Goal: Transaction & Acquisition: Purchase product/service

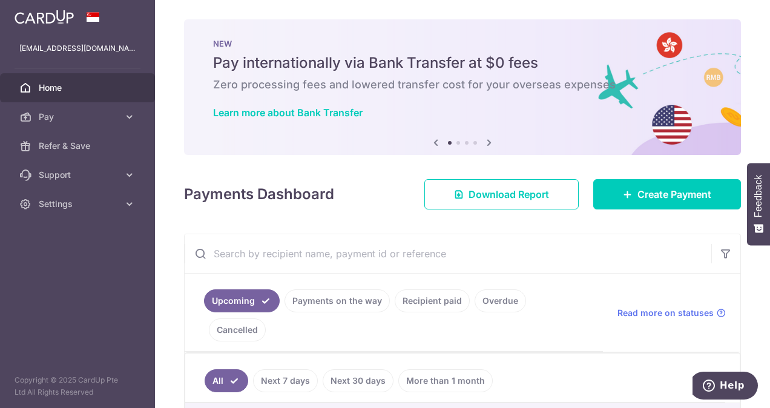
click at [67, 91] on span "Home" at bounding box center [79, 88] width 80 height 12
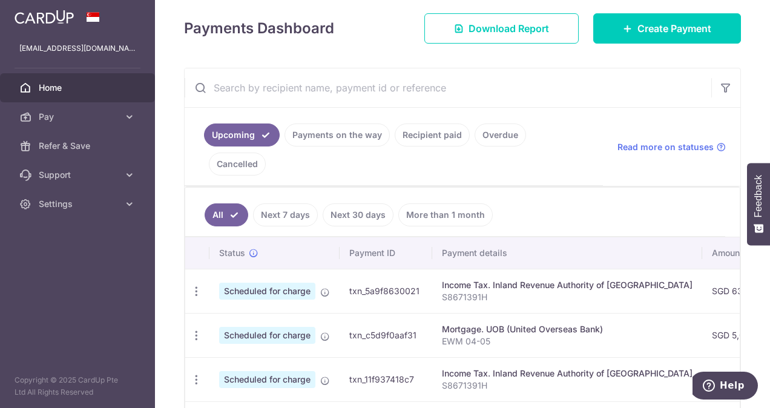
scroll to position [182, 0]
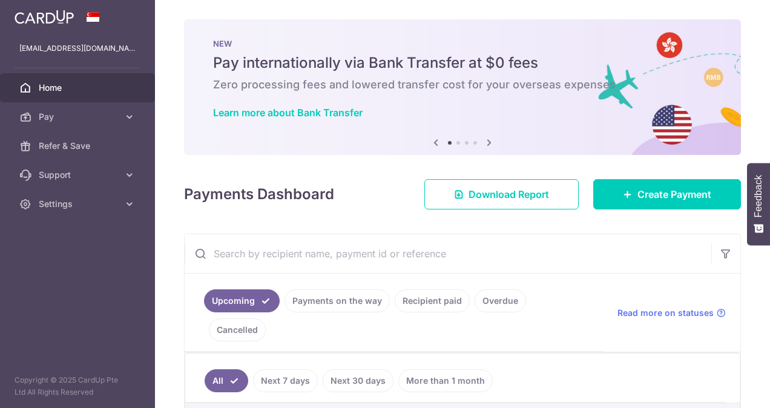
scroll to position [61, 0]
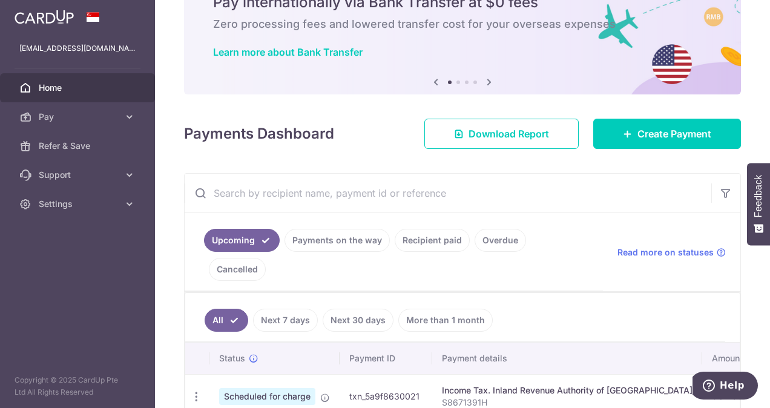
click at [426, 239] on link "Recipient paid" at bounding box center [432, 240] width 75 height 23
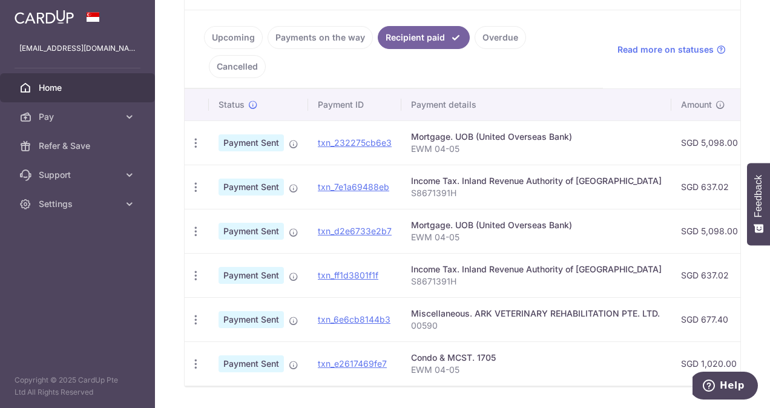
scroll to position [273, 0]
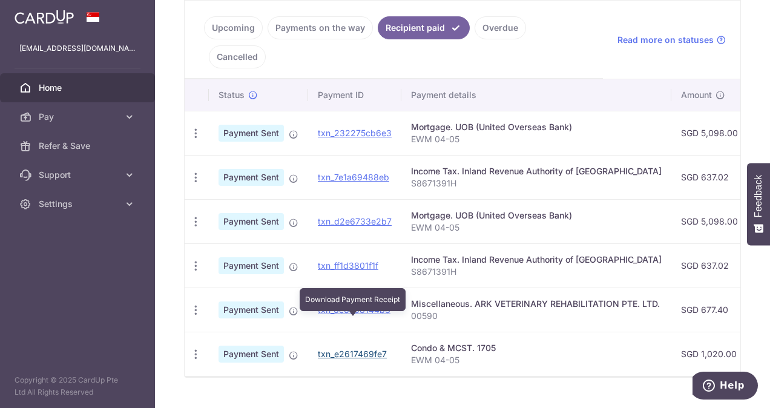
click at [337, 349] on link "txn_e2617469fe7" at bounding box center [352, 354] width 69 height 10
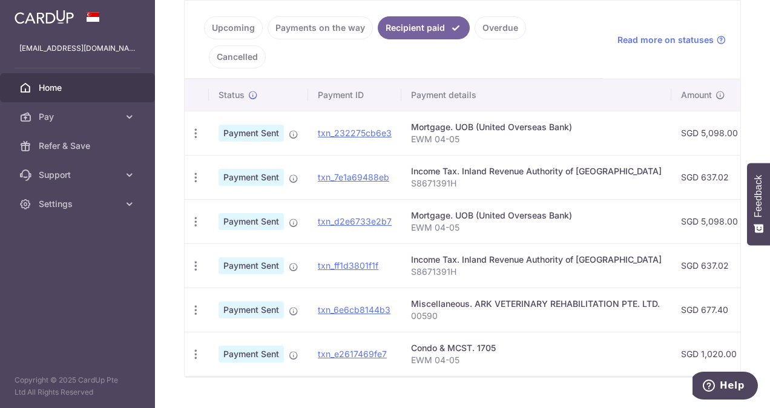
click at [259, 346] on span "Payment Sent" at bounding box center [251, 354] width 65 height 17
click at [196, 348] on icon "button" at bounding box center [196, 354] width 13 height 13
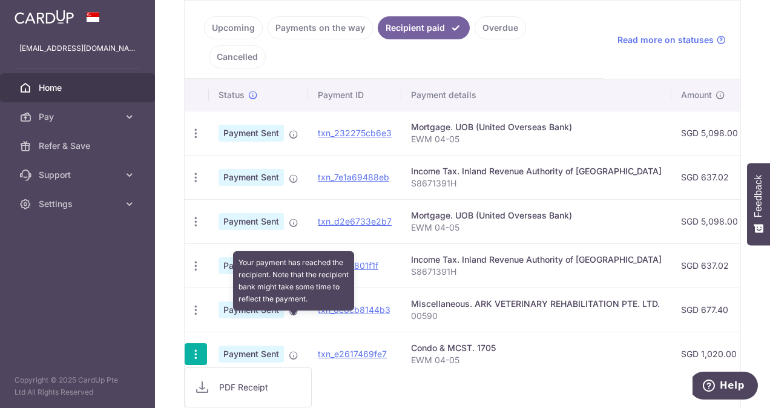
click at [296, 351] on icon at bounding box center [294, 356] width 10 height 10
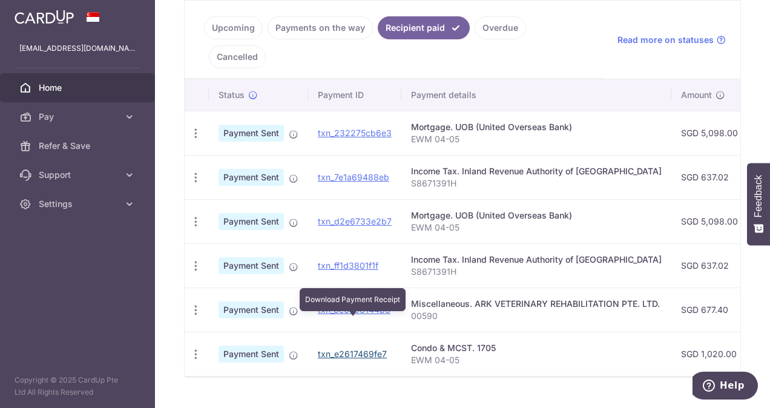
click at [348, 349] on link "txn_e2617469fe7" at bounding box center [352, 354] width 69 height 10
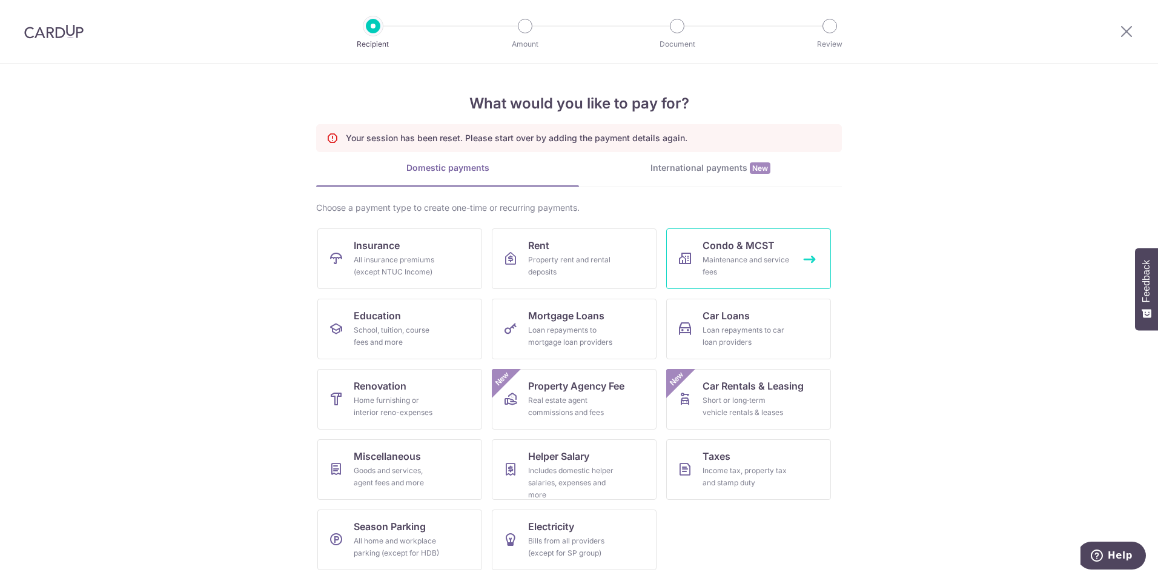
click at [711, 266] on div "Maintenance and service fees" at bounding box center [746, 266] width 87 height 24
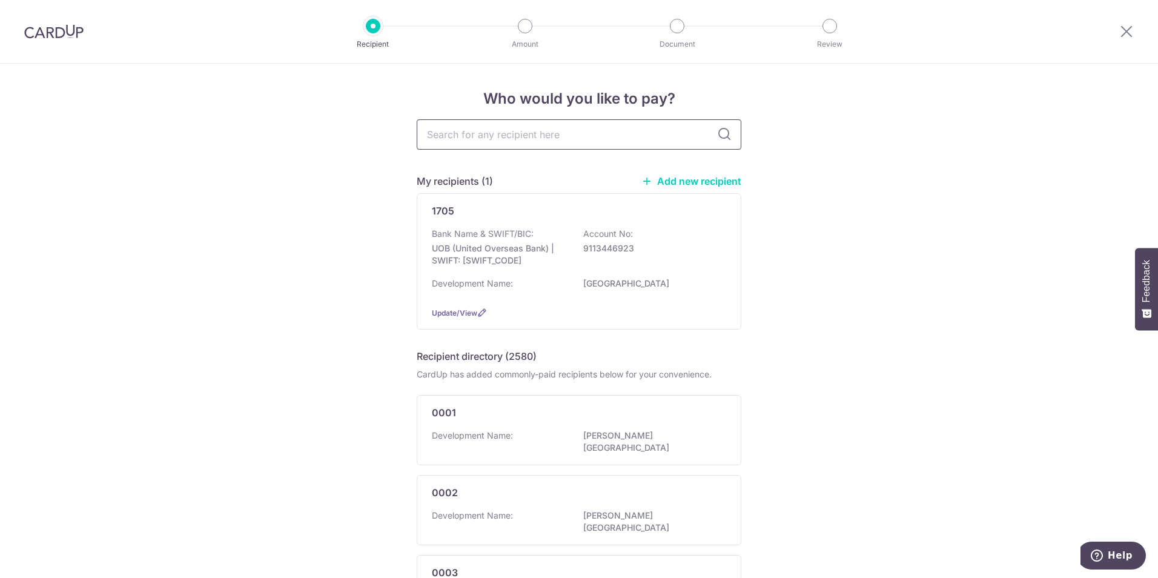
click at [642, 132] on input "text" at bounding box center [579, 134] width 325 height 30
click at [545, 249] on p "UOB (United Overseas Bank) | SWIFT: UOVBSGSGXXX" at bounding box center [500, 254] width 136 height 24
click at [608, 300] on div "1705 Bank Name & SWIFT/BIC: UOB (United Overseas Bank) | SWIFT: UOVBSGSGXXX Acc…" at bounding box center [579, 261] width 325 height 136
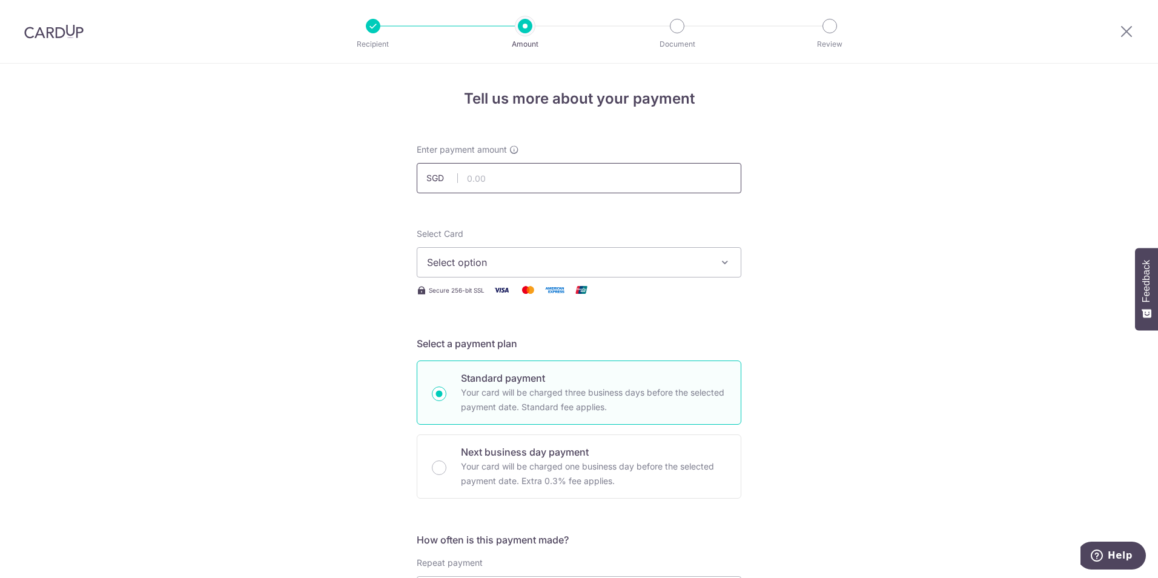
click at [524, 180] on input "text" at bounding box center [579, 178] width 325 height 30
type input "1,020.00"
click at [550, 266] on span "Select option" at bounding box center [568, 262] width 282 height 15
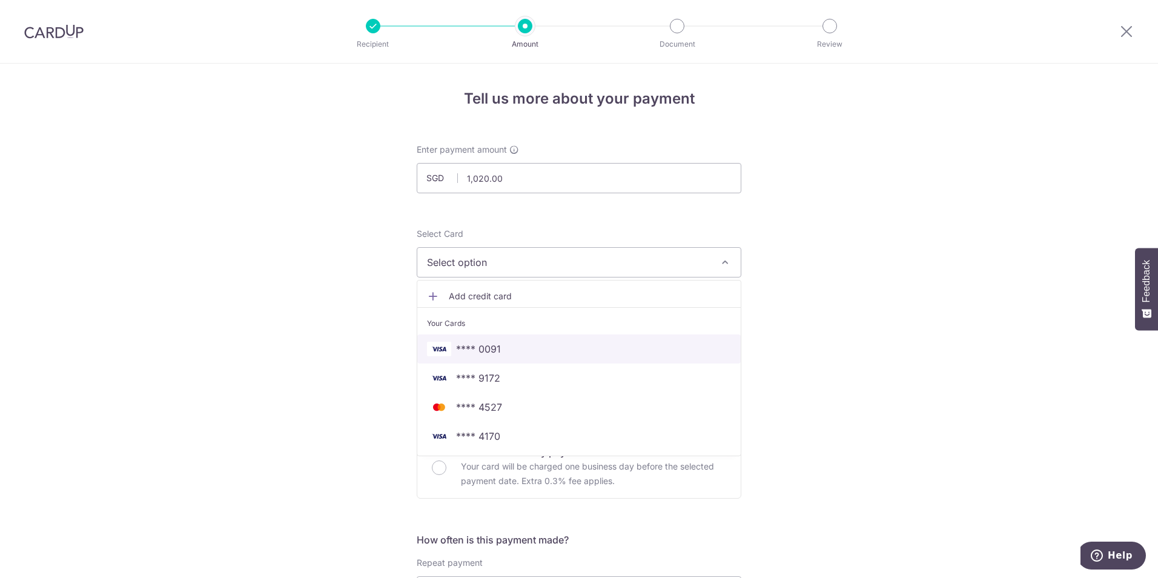
click at [536, 351] on span "**** 0091" at bounding box center [579, 349] width 304 height 15
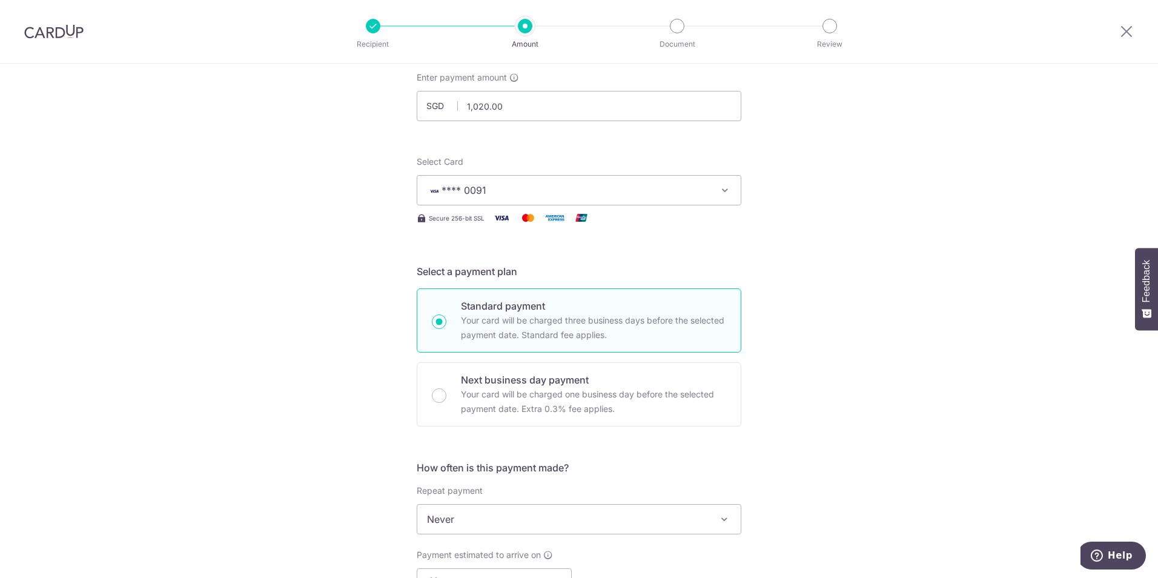
scroll to position [182, 0]
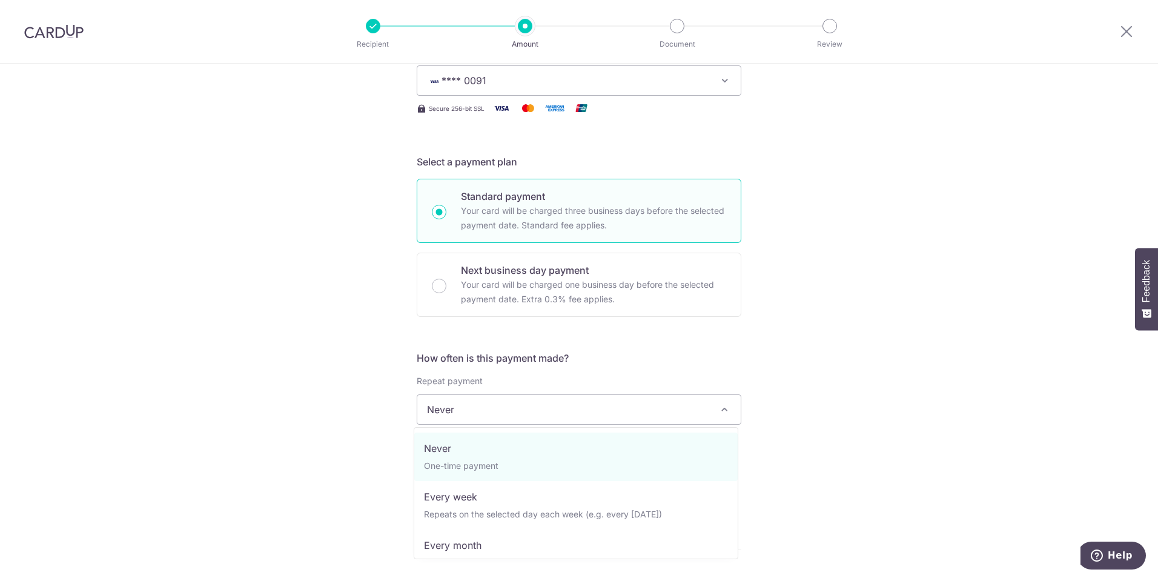
click at [678, 413] on span "Never" at bounding box center [578, 409] width 323 height 29
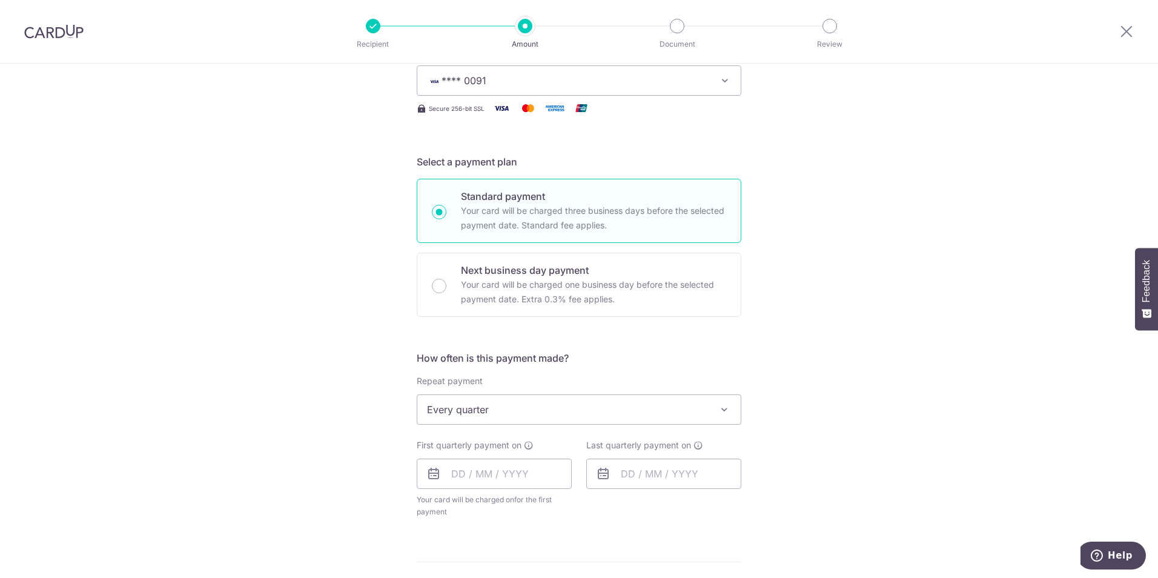
click at [709, 408] on span "Every quarter" at bounding box center [578, 409] width 323 height 29
select select "1"
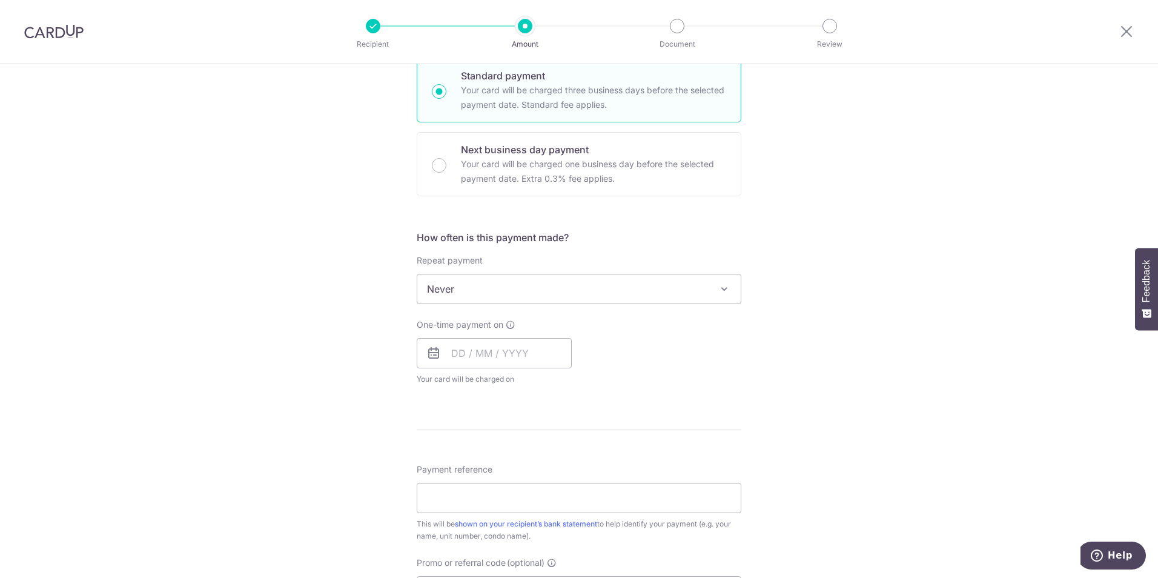
scroll to position [303, 0]
click at [459, 358] on input "text" at bounding box center [494, 352] width 155 height 30
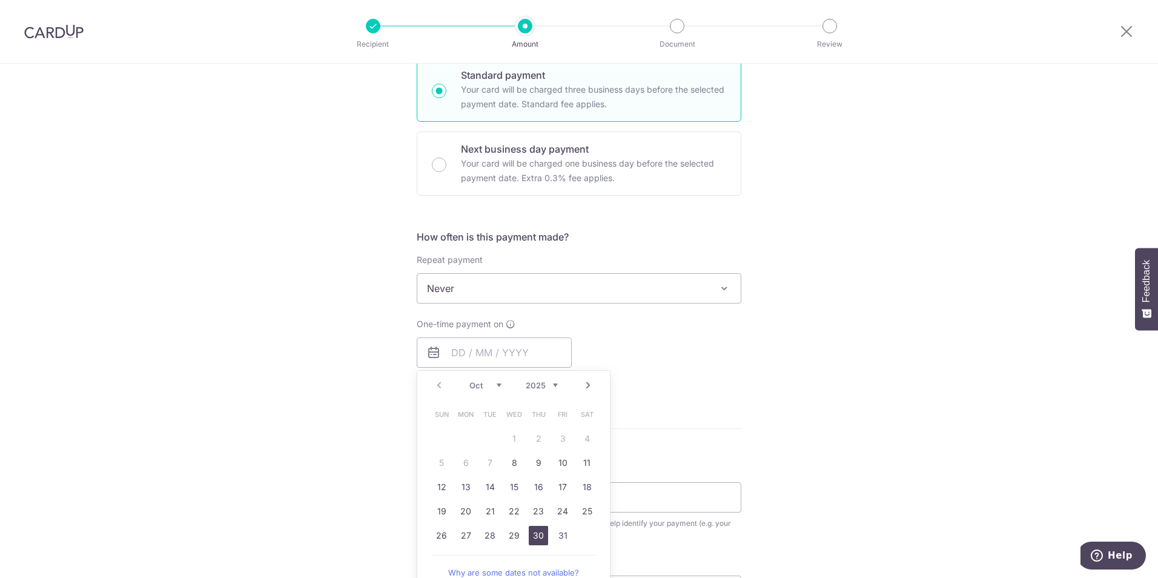
click at [529, 535] on link "30" at bounding box center [538, 535] width 19 height 19
type input "[DATE]"
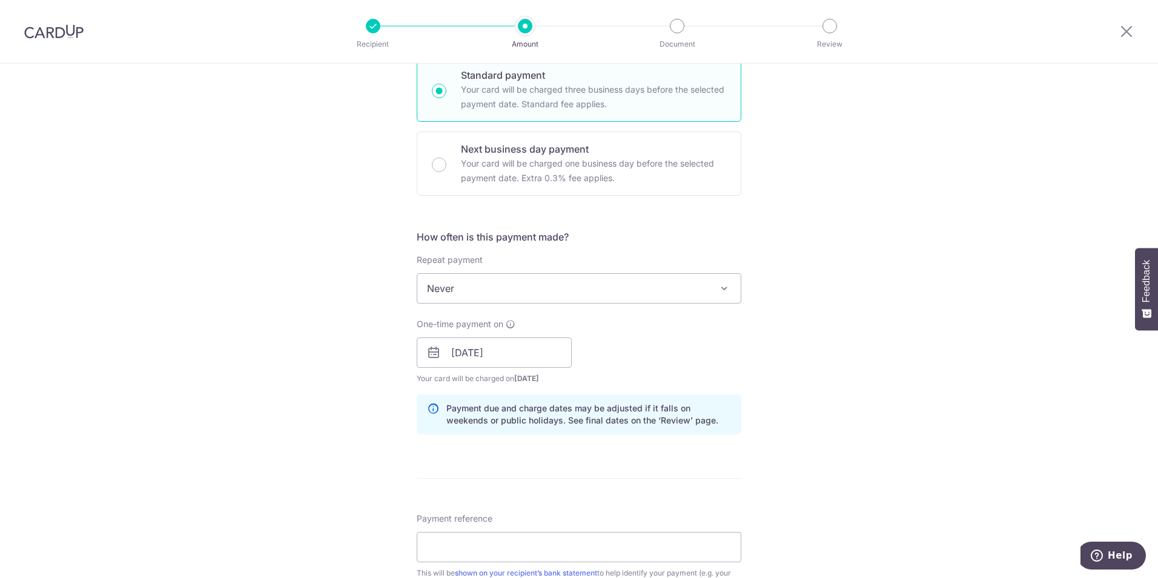
click at [587, 488] on form "Enter payment amount SGD 1,020.00 1020.00 Select Card **** 0091 Add credit card…" at bounding box center [579, 345] width 325 height 1009
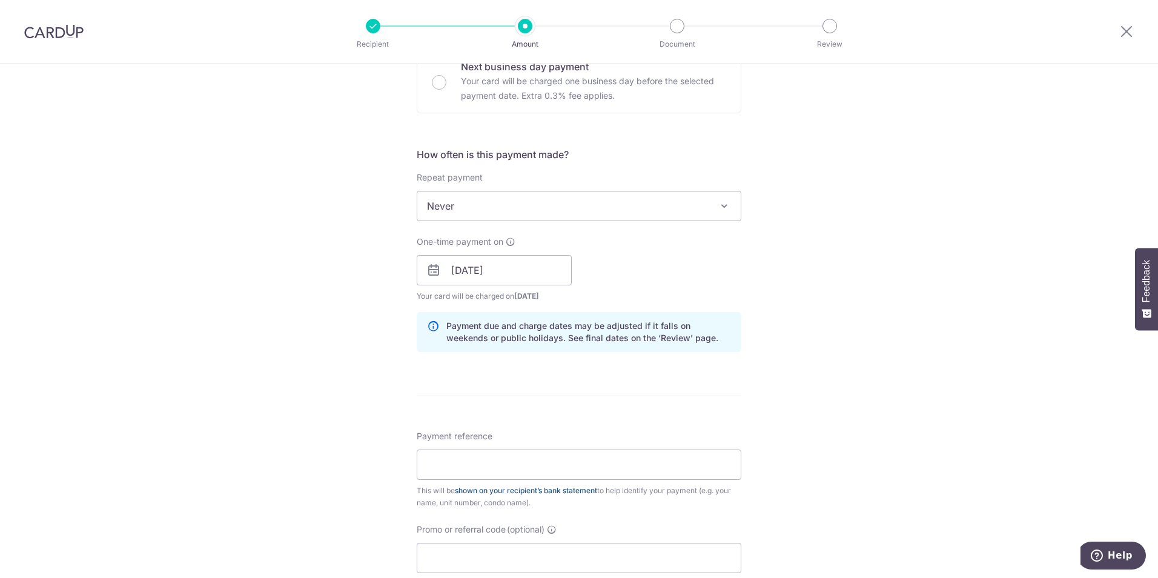
scroll to position [424, 0]
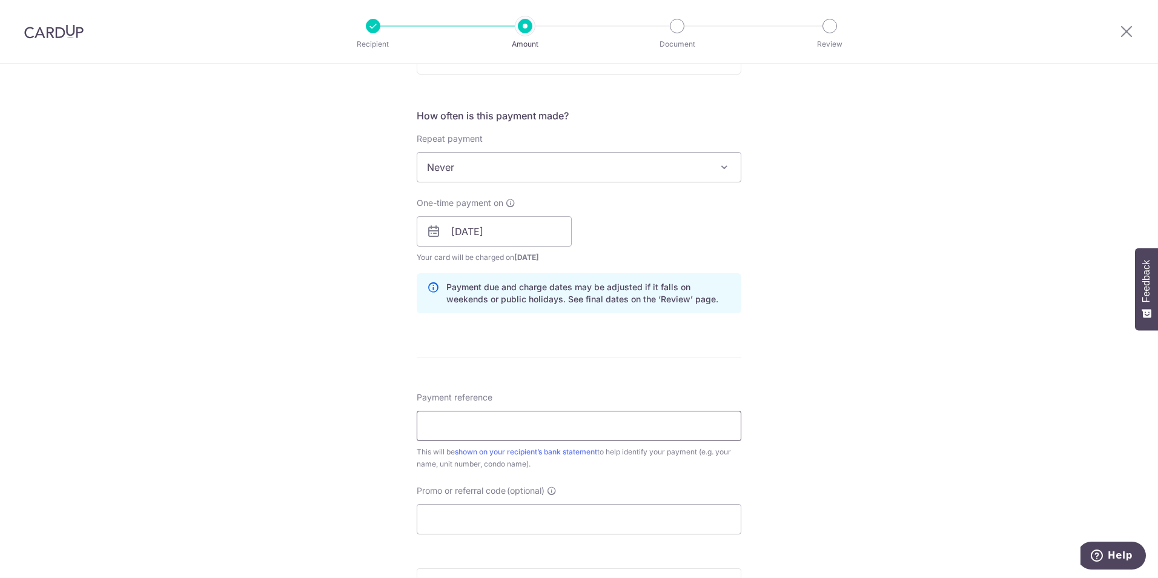
click at [577, 428] on input "Payment reference" at bounding box center [579, 426] width 325 height 30
type input "EWM 04-05"
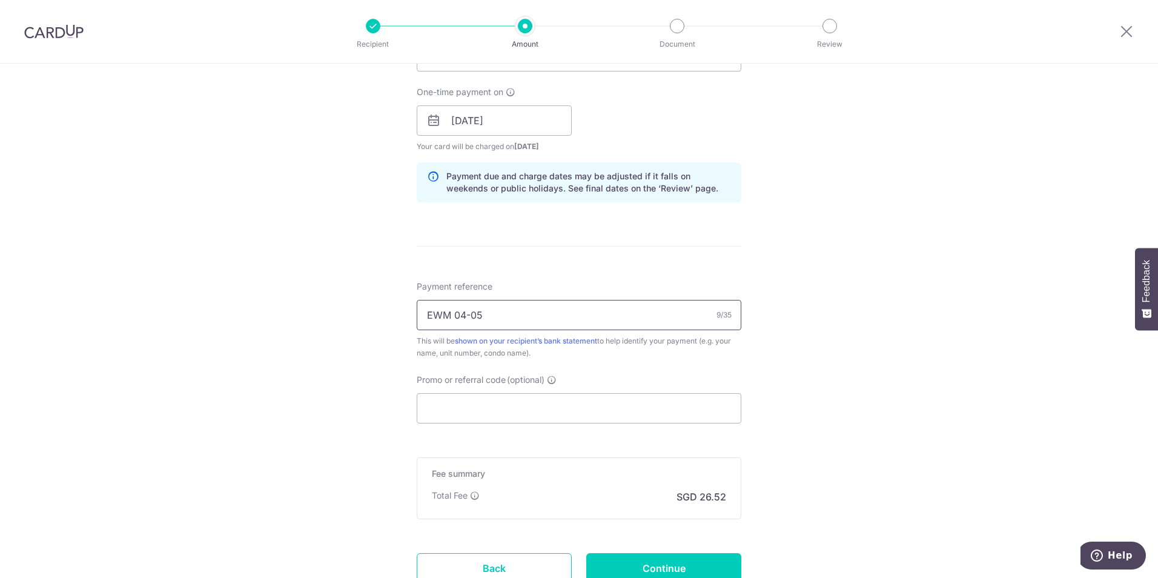
scroll to position [545, 0]
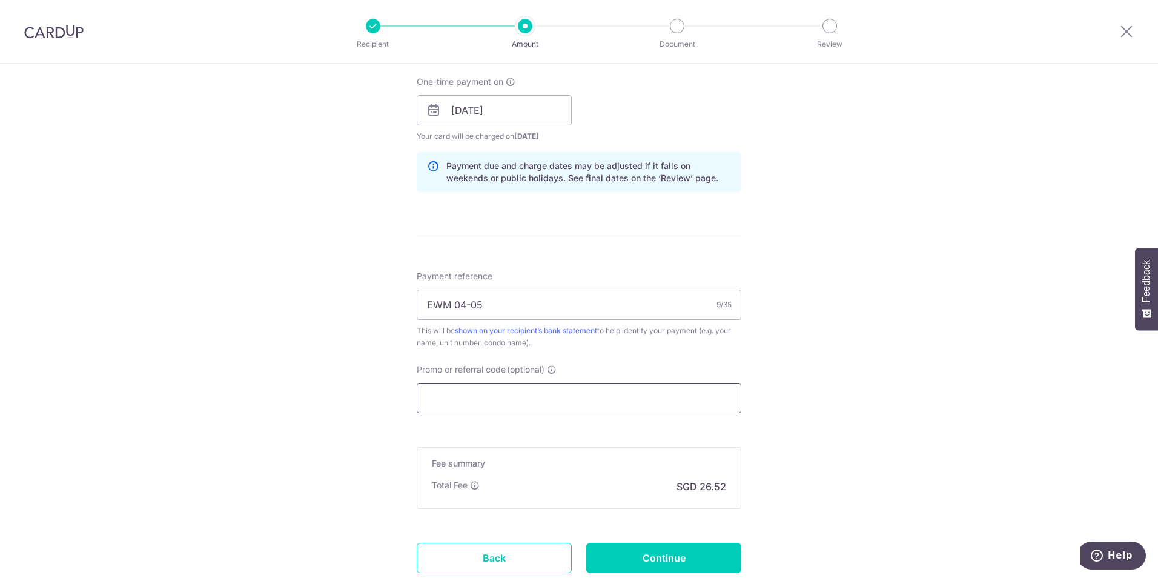
click at [565, 391] on input "Promo or referral code (optional)" at bounding box center [579, 398] width 325 height 30
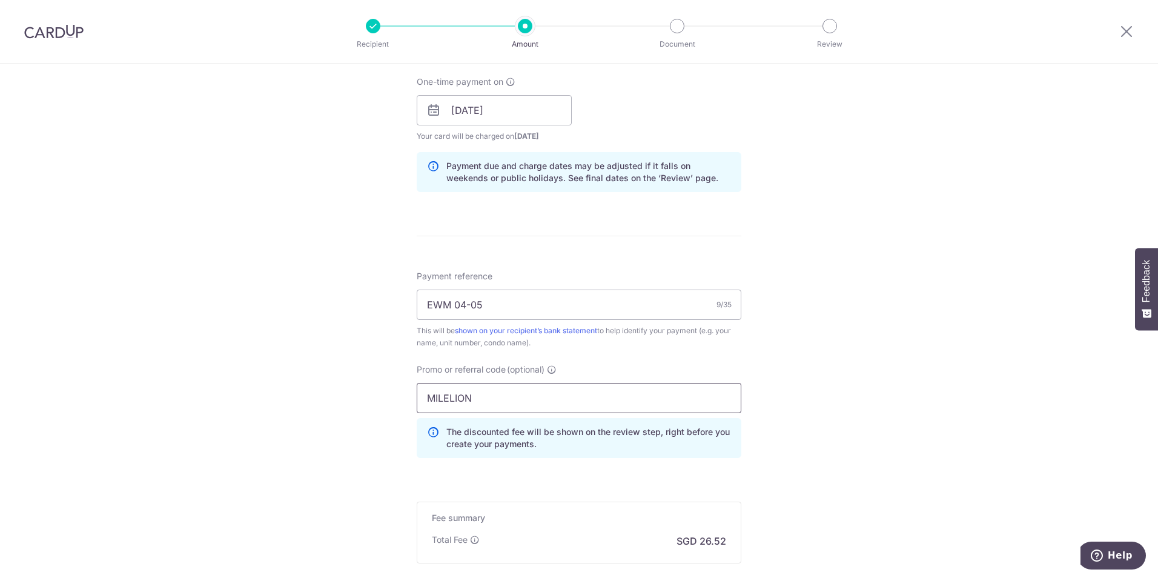
type input "MILELION"
click at [837, 469] on div "Tell us more about your payment Enter payment amount SGD 1,020.00 1020.00 Selec…" at bounding box center [579, 118] width 1158 height 1200
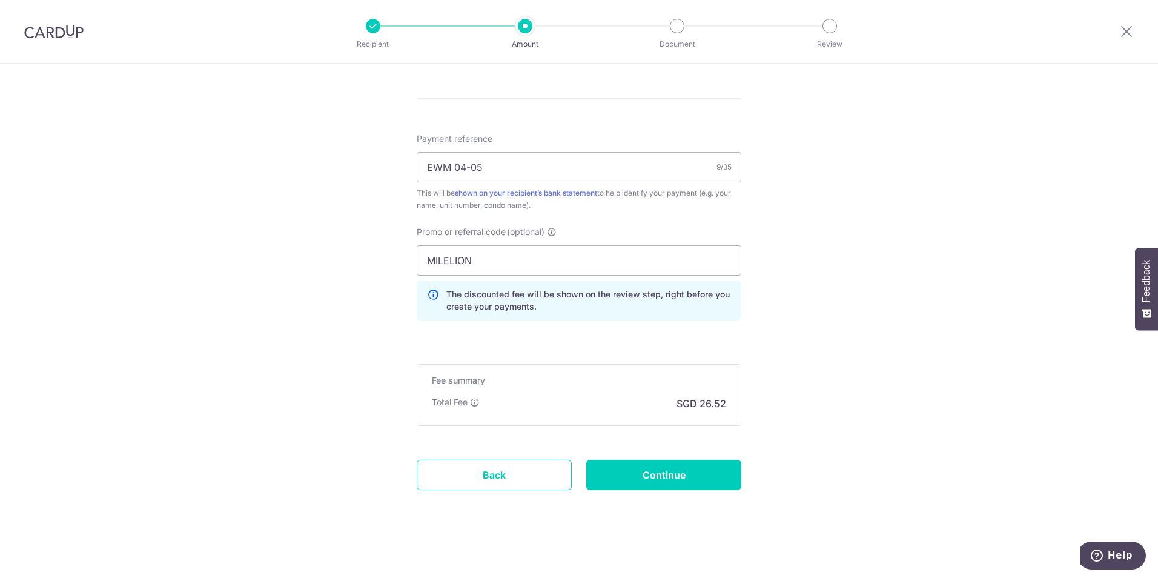
scroll to position [686, 0]
click at [611, 472] on input "Continue" at bounding box center [663, 472] width 155 height 30
